Goal: Task Accomplishment & Management: Complete application form

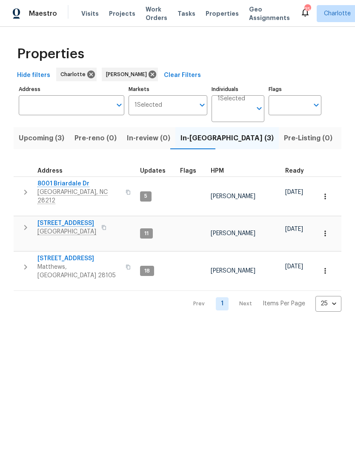
click at [89, 263] on span "Matthews, [GEOGRAPHIC_DATA] 28105" at bounding box center [78, 271] width 83 height 17
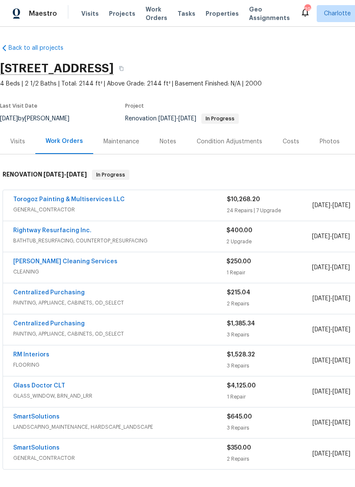
click at [104, 201] on link "Torogoz Painting & Multiservices LLC" at bounding box center [68, 199] width 111 height 6
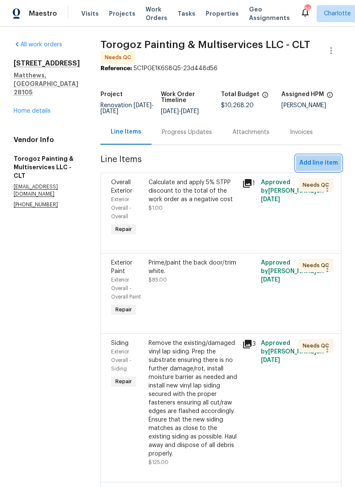
click at [324, 165] on span "Add line item" at bounding box center [318, 163] width 39 height 11
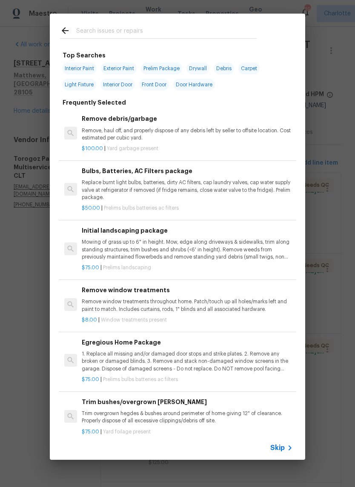
click at [210, 34] on input "text" at bounding box center [166, 32] width 180 height 13
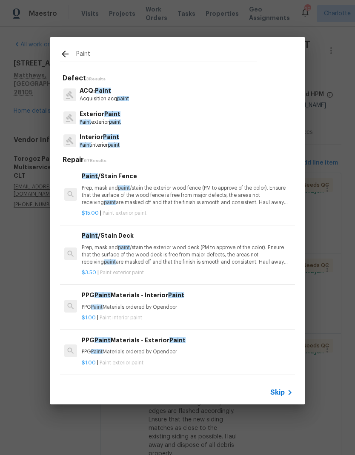
type input "Paint"
click at [131, 142] on div "Interior Paint Paint interior paint" at bounding box center [177, 140] width 235 height 23
click at [105, 141] on p "Interior Paint" at bounding box center [100, 137] width 40 height 9
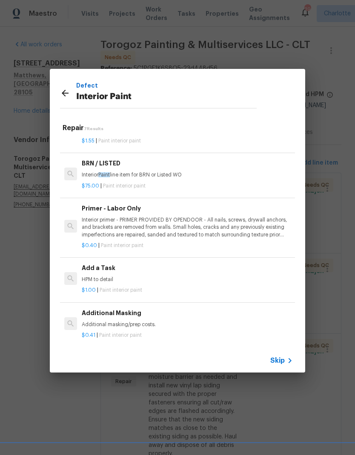
scroll to position [145, 0]
click at [118, 270] on h6 "Add a Task" at bounding box center [187, 268] width 211 height 9
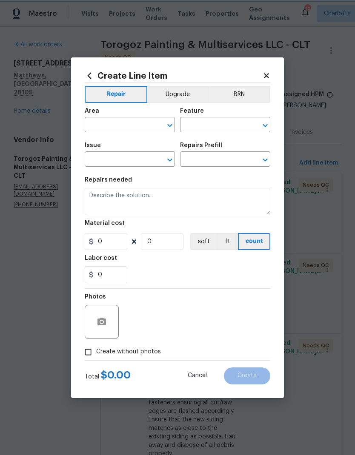
type input "Overall Paint"
type input "Interior Paint"
type textarea "HPM to detail"
type input "1"
type input "Add a Task $1.00"
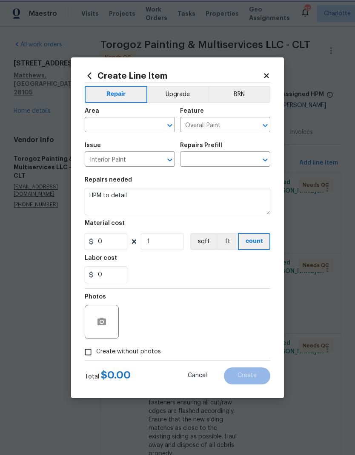
type input "1"
click at [91, 195] on textarea "HPM to detail" at bounding box center [177, 201] width 185 height 27
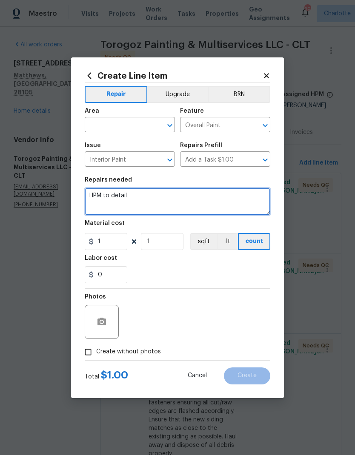
click at [91, 195] on textarea "HPM to detail" at bounding box center [177, 201] width 185 height 27
click at [97, 190] on textarea "HPM to detail" at bounding box center [177, 201] width 185 height 27
type textarea "Touchups post flooring install."
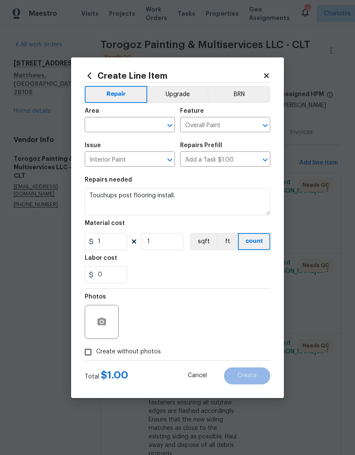
click at [117, 123] on input "text" at bounding box center [118, 125] width 66 height 13
click at [137, 162] on li "Interior Overall" at bounding box center [130, 158] width 90 height 14
type input "Interior Overall"
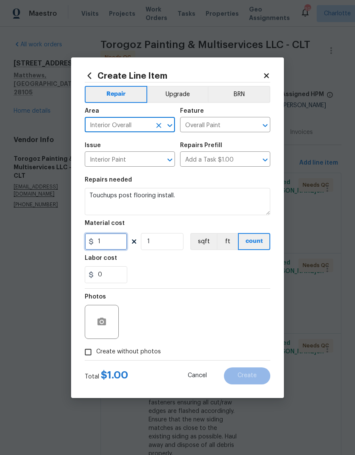
click at [119, 234] on input "1" at bounding box center [106, 241] width 43 height 17
click at [115, 247] on input "1" at bounding box center [106, 241] width 43 height 17
type input "150"
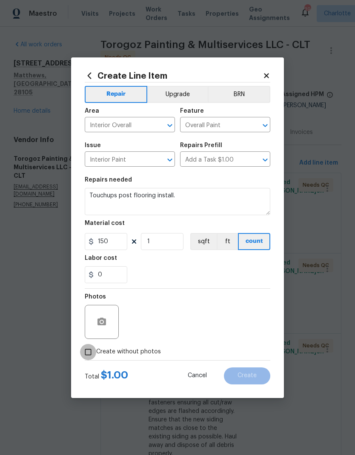
click at [91, 350] on input "Create without photos" at bounding box center [88, 352] width 16 height 16
checkbox input "true"
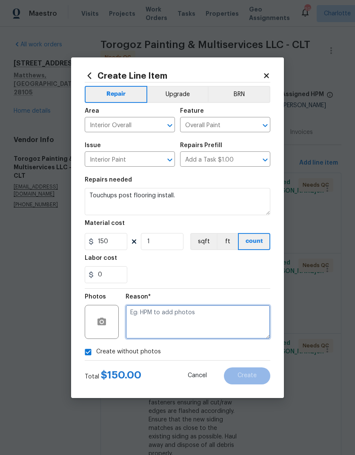
click at [180, 318] on textarea at bounding box center [197, 322] width 145 height 34
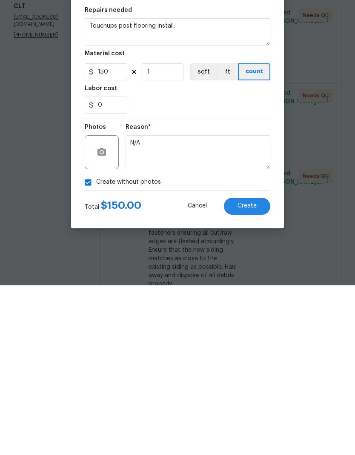
scroll to position [34, 0]
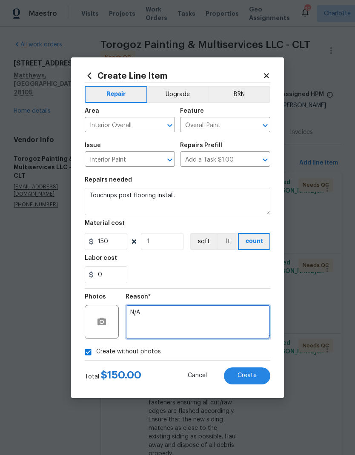
type textarea "N/A"
click at [258, 380] on button "Create" at bounding box center [247, 375] width 46 height 17
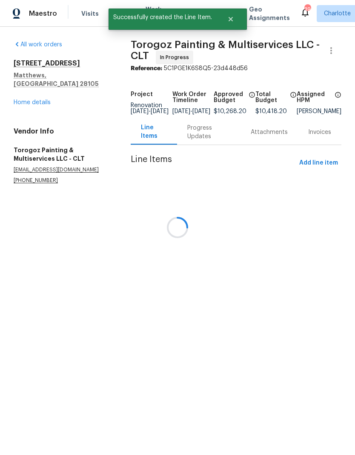
scroll to position [0, 0]
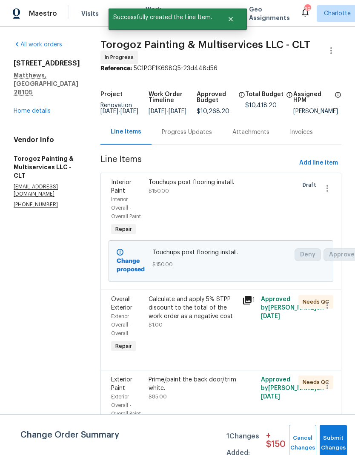
click at [43, 108] on link "Home details" at bounding box center [32, 111] width 37 height 6
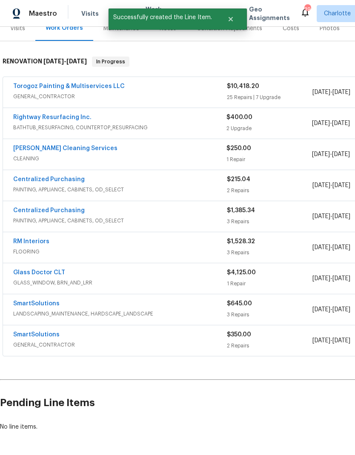
scroll to position [113, 0]
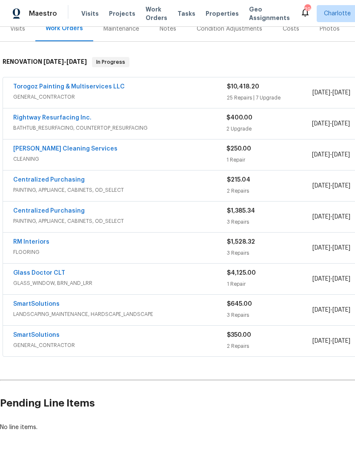
click at [84, 151] on link "DePascale Cleaning Services" at bounding box center [65, 149] width 104 height 6
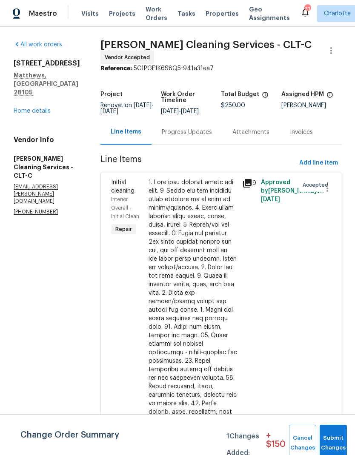
click at [30, 114] on link "Home details" at bounding box center [32, 111] width 37 height 6
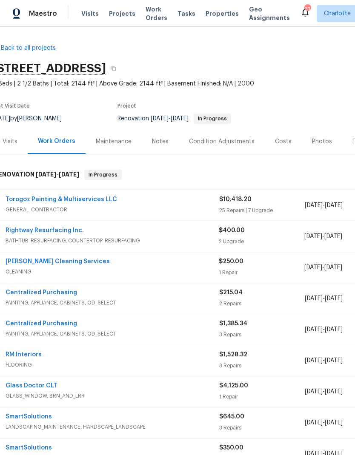
scroll to position [0, 8]
click at [66, 263] on link "DePascale Cleaning Services" at bounding box center [58, 262] width 104 height 6
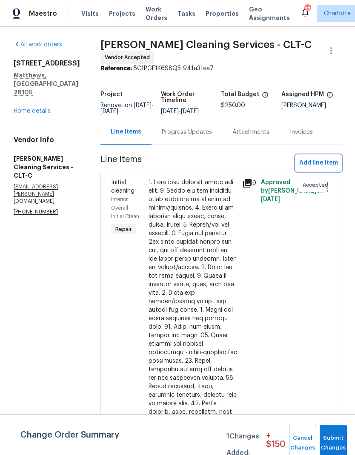
click at [316, 162] on span "Add line item" at bounding box center [318, 163] width 39 height 11
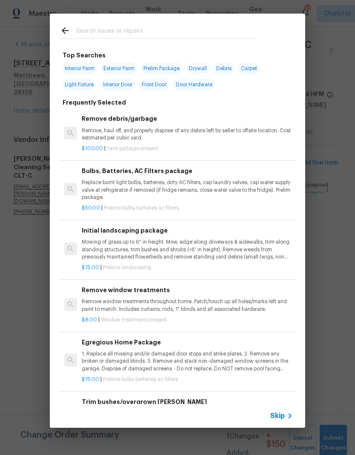
click at [169, 34] on input "text" at bounding box center [166, 32] width 180 height 13
type input "Acid"
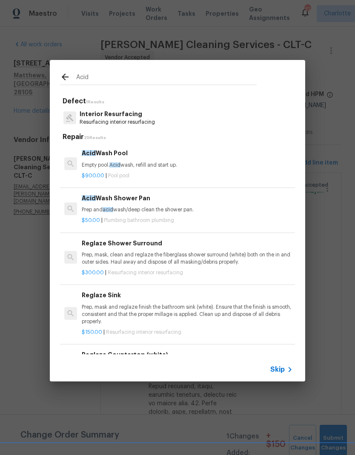
click at [179, 201] on h6 "Acid Wash Shower Pan" at bounding box center [187, 197] width 211 height 9
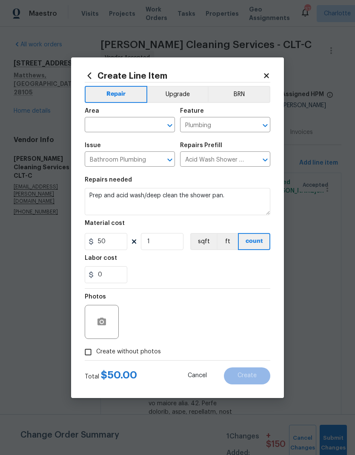
click at [131, 124] on input "text" at bounding box center [118, 125] width 66 height 13
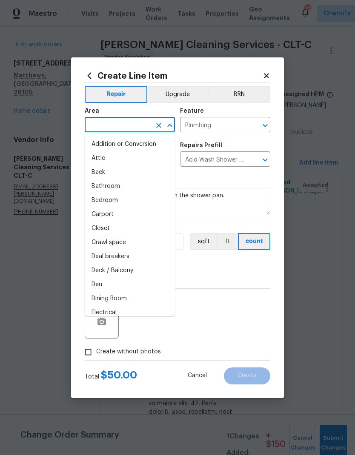
type input "b"
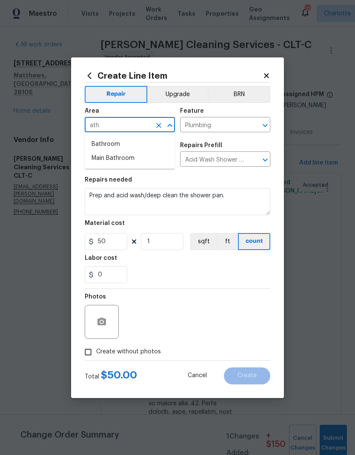
click at [126, 143] on li "Bathroom" at bounding box center [130, 144] width 90 height 14
type input "Bathroom"
click at [100, 318] on icon "button" at bounding box center [102, 322] width 10 height 10
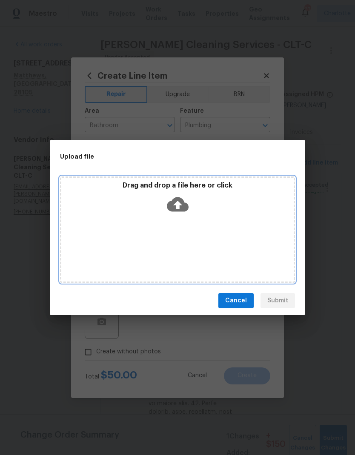
click at [174, 197] on icon at bounding box center [178, 204] width 22 height 22
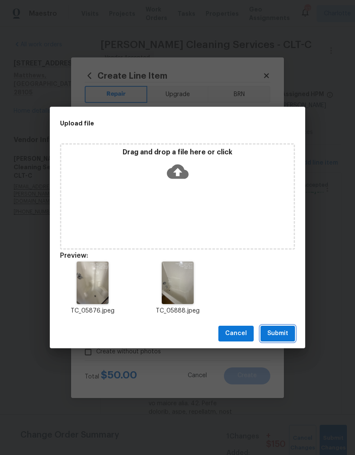
click at [280, 332] on span "Submit" at bounding box center [277, 333] width 21 height 11
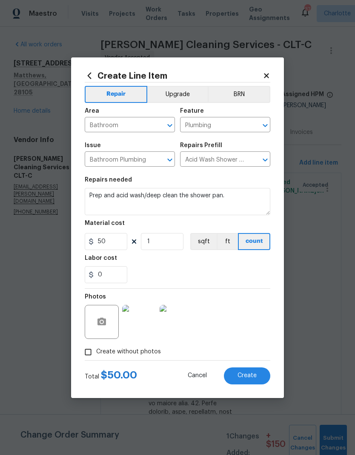
click at [255, 378] on span "Create" at bounding box center [246, 375] width 19 height 6
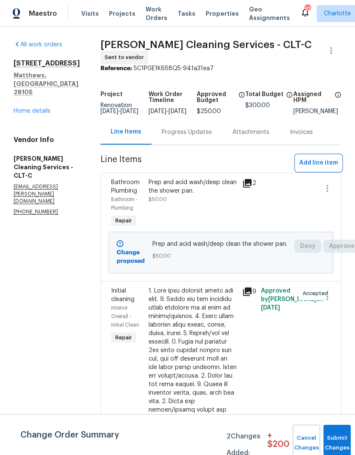
click at [318, 168] on span "Add line item" at bounding box center [318, 163] width 39 height 11
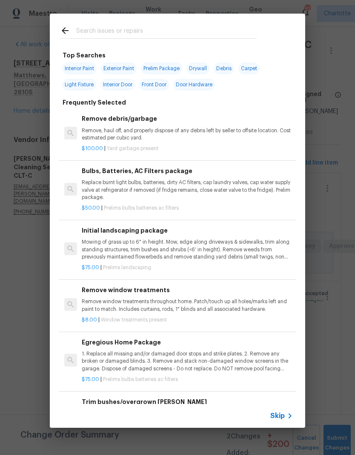
click at [186, 32] on input "text" at bounding box center [166, 32] width 180 height 13
type input "D"
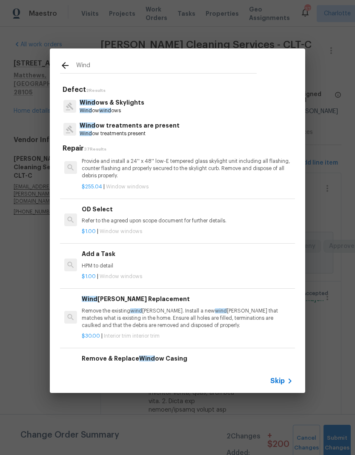
scroll to position [760, 0]
click at [145, 68] on input "Wind" at bounding box center [166, 66] width 180 height 13
type input "W"
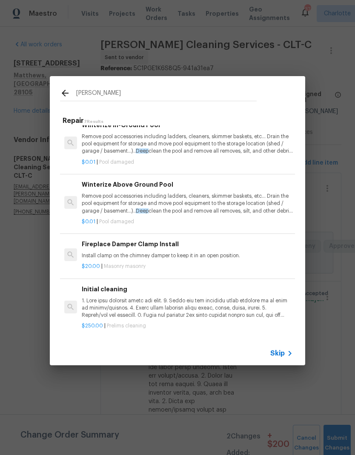
scroll to position [159, 0]
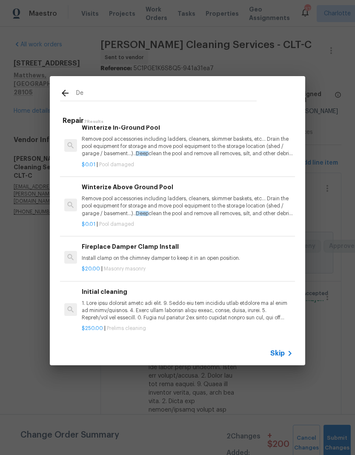
type input "D"
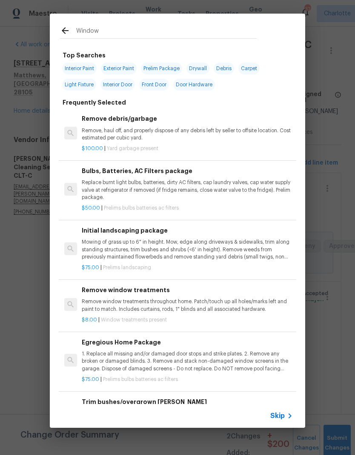
type input "Windows"
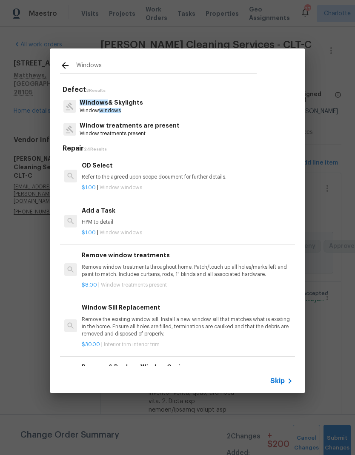
scroll to position [751, 0]
click at [159, 220] on p "HPM to detail" at bounding box center [187, 222] width 211 height 7
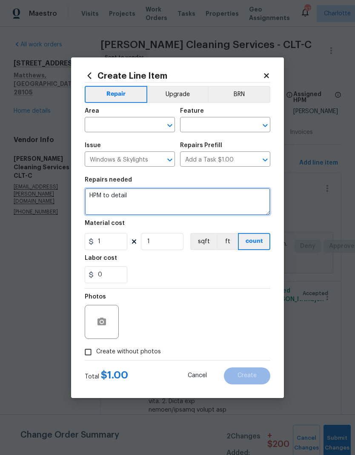
click at [93, 196] on textarea "HPM to detail" at bounding box center [177, 201] width 185 height 27
click at [92, 196] on textarea "HPM to detail" at bounding box center [177, 201] width 185 height 27
click at [97, 194] on textarea "HPM to detail" at bounding box center [177, 201] width 185 height 27
type textarea "Deep clean all windows."
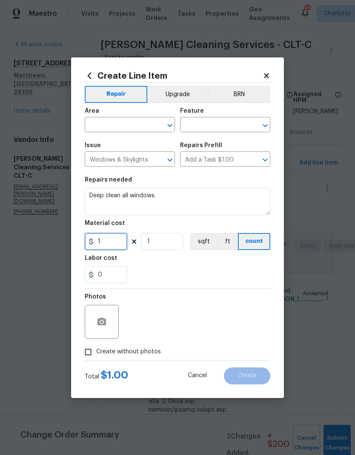
click at [108, 242] on input "1" at bounding box center [106, 241] width 43 height 17
type input "100"
click at [132, 126] on input "text" at bounding box center [118, 125] width 66 height 13
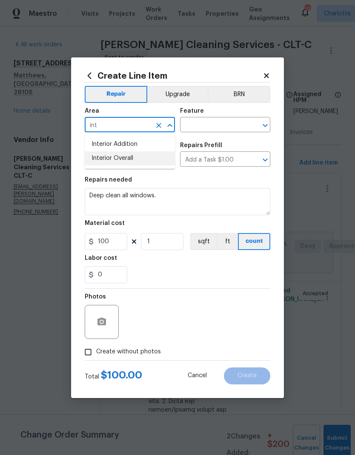
click at [134, 161] on li "Interior Overall" at bounding box center [130, 158] width 90 height 14
type input "Interior Overall"
click at [236, 128] on input "text" at bounding box center [213, 125] width 66 height 13
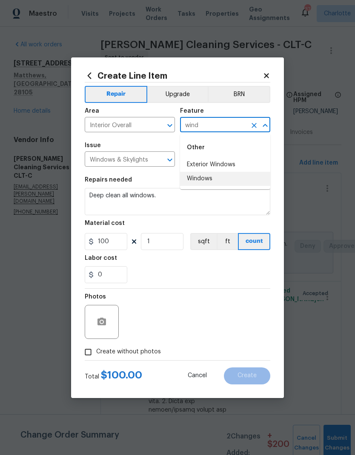
click at [219, 181] on li "Windows" at bounding box center [225, 179] width 90 height 14
type input "Windows"
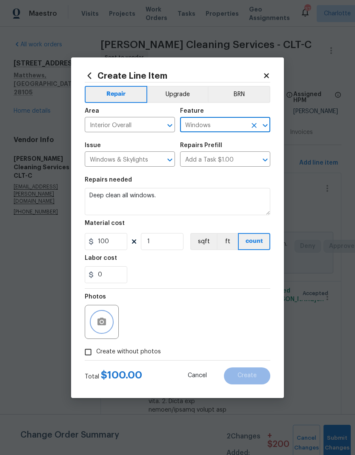
click at [100, 326] on icon "button" at bounding box center [102, 322] width 10 height 10
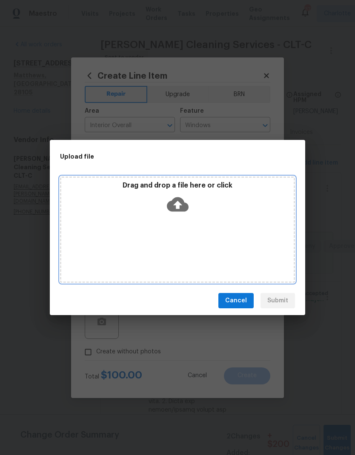
click at [173, 207] on icon at bounding box center [178, 204] width 22 height 14
